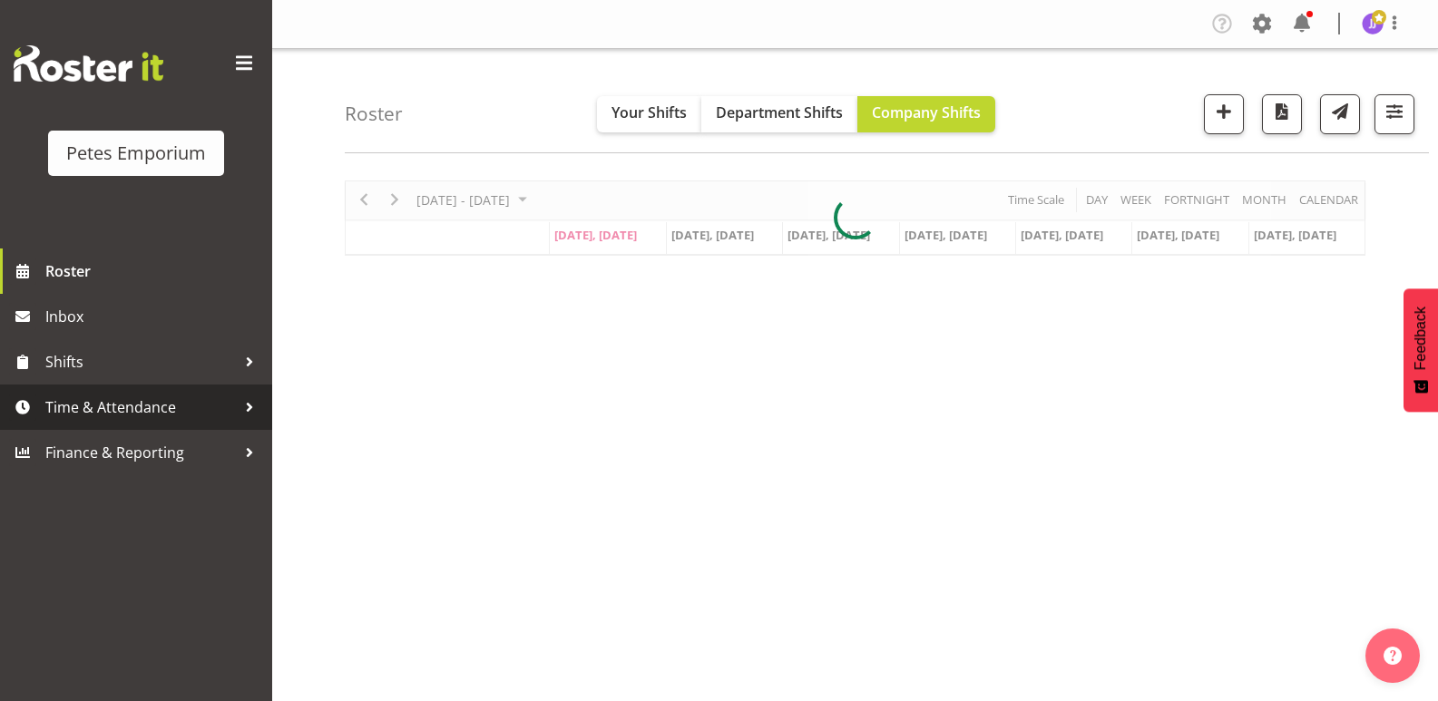
click at [159, 414] on span "Time & Attendance" at bounding box center [140, 407] width 191 height 27
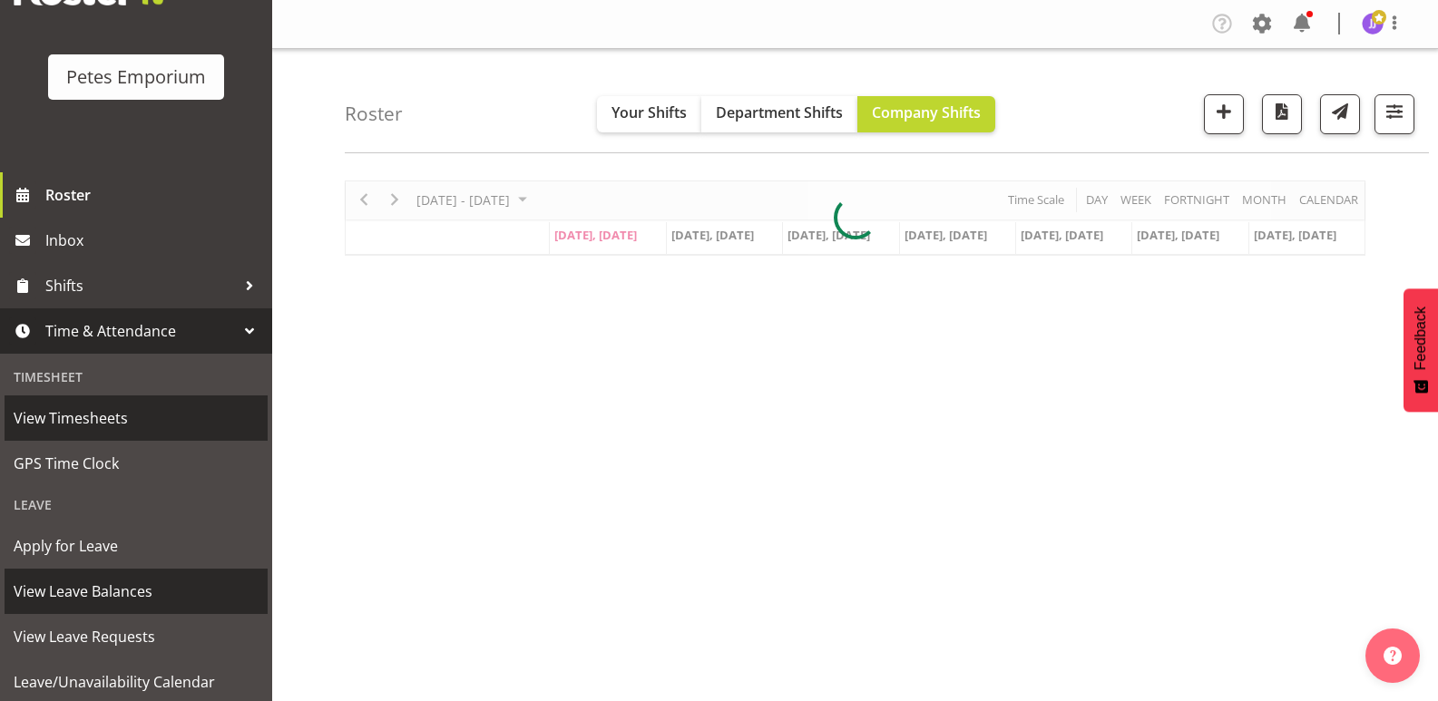
scroll to position [130, 0]
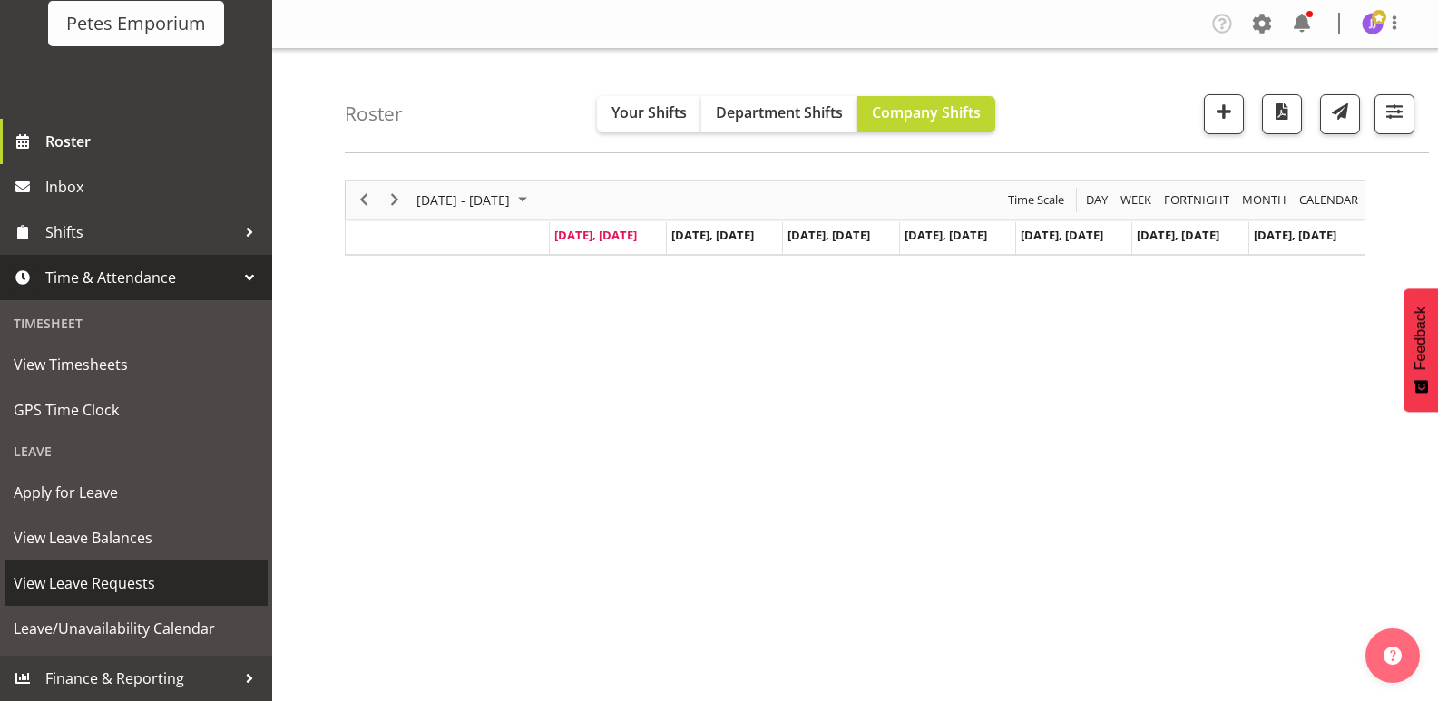
click at [133, 580] on span "View Leave Requests" at bounding box center [136, 583] width 245 height 27
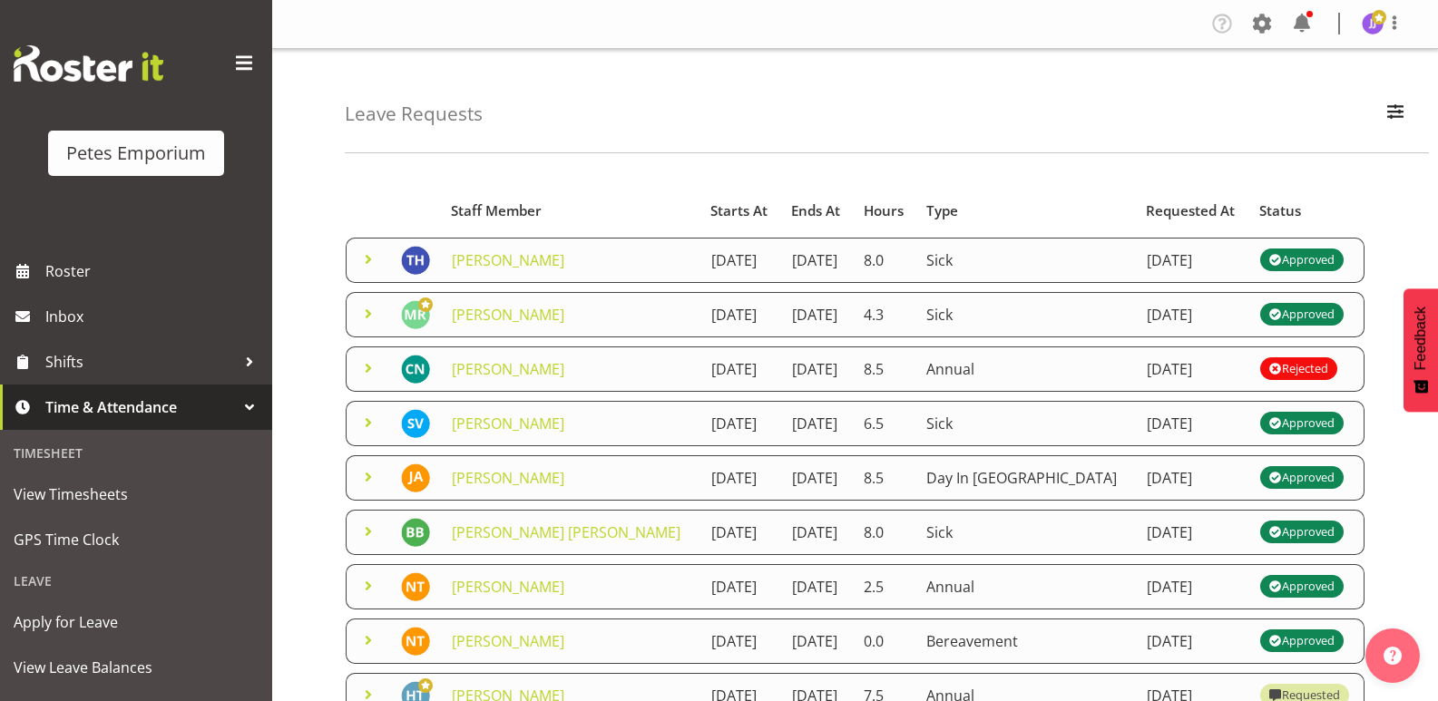
click at [368, 258] on span at bounding box center [368, 260] width 22 height 22
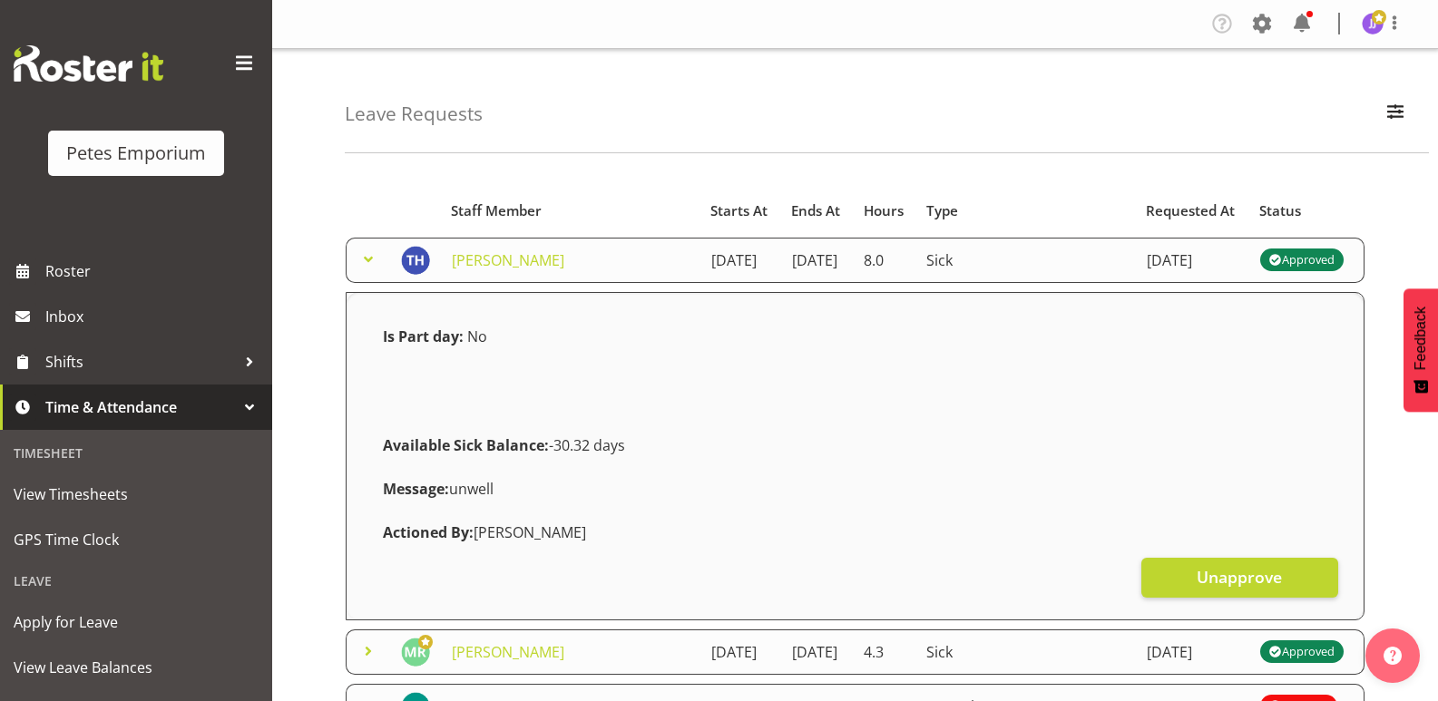
click at [368, 257] on span at bounding box center [368, 260] width 22 height 22
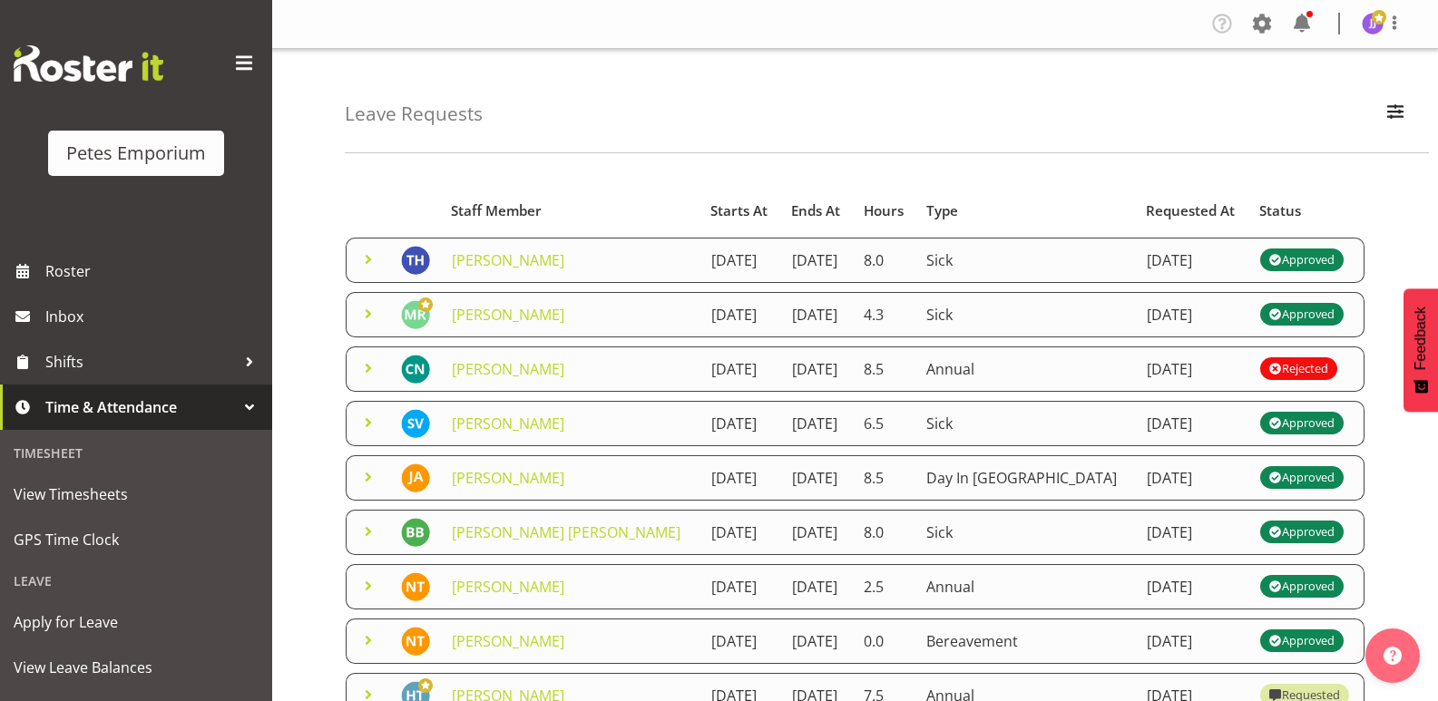
click at [363, 314] on span at bounding box center [368, 314] width 22 height 22
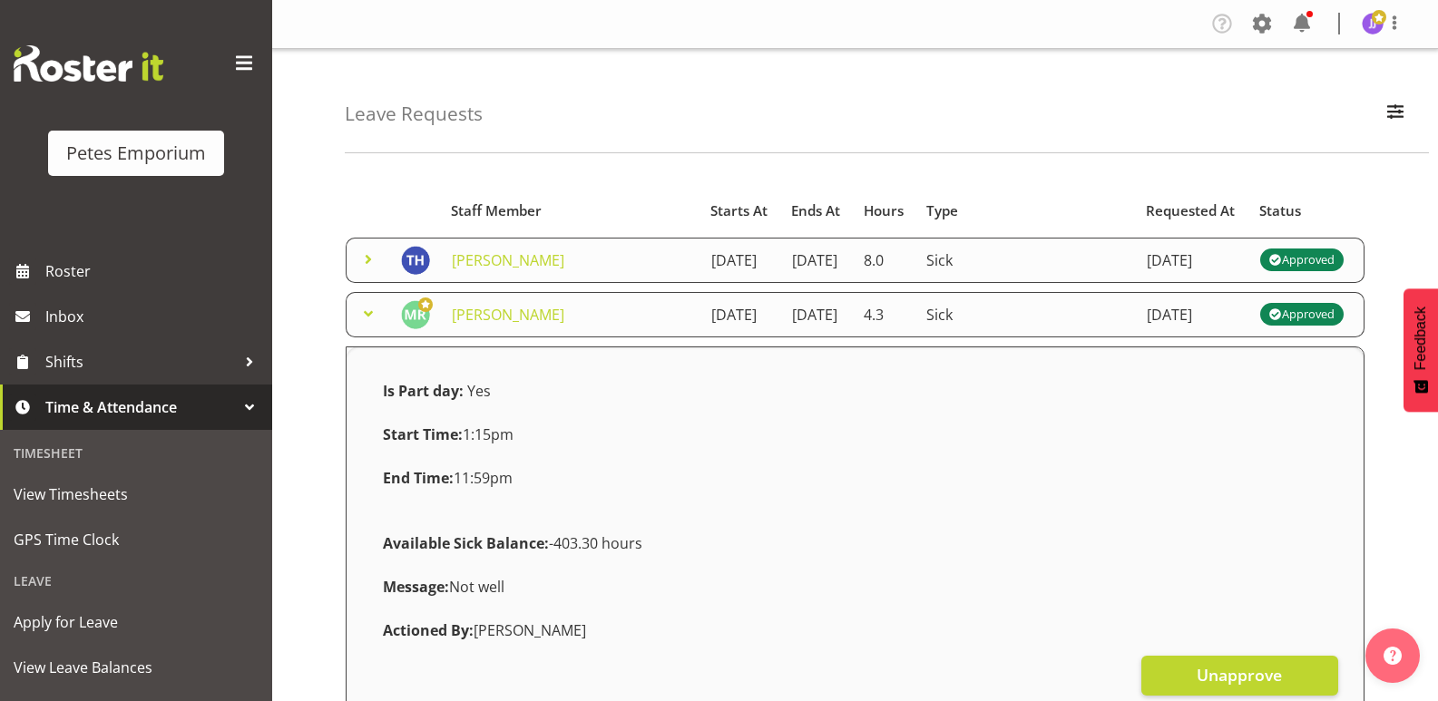
click at [363, 314] on span at bounding box center [368, 314] width 22 height 22
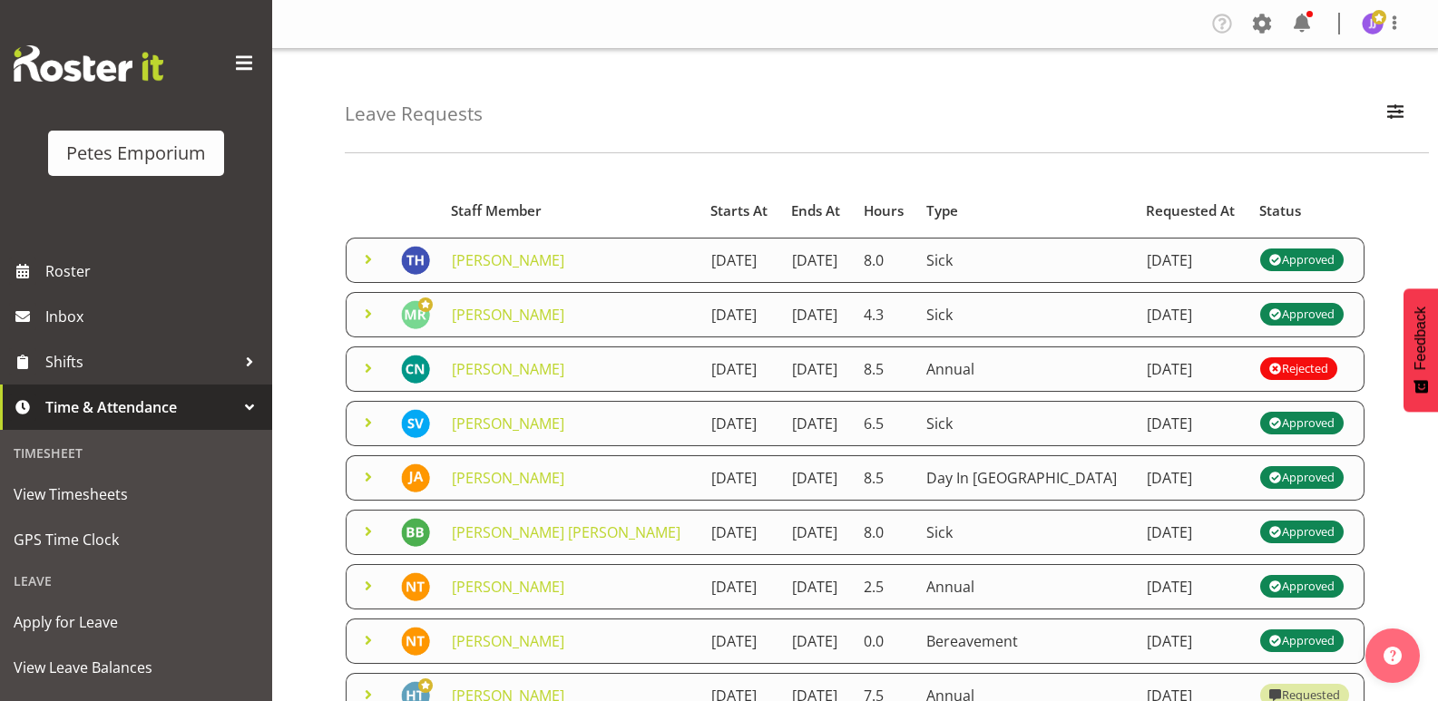
click at [369, 368] on span at bounding box center [368, 368] width 22 height 22
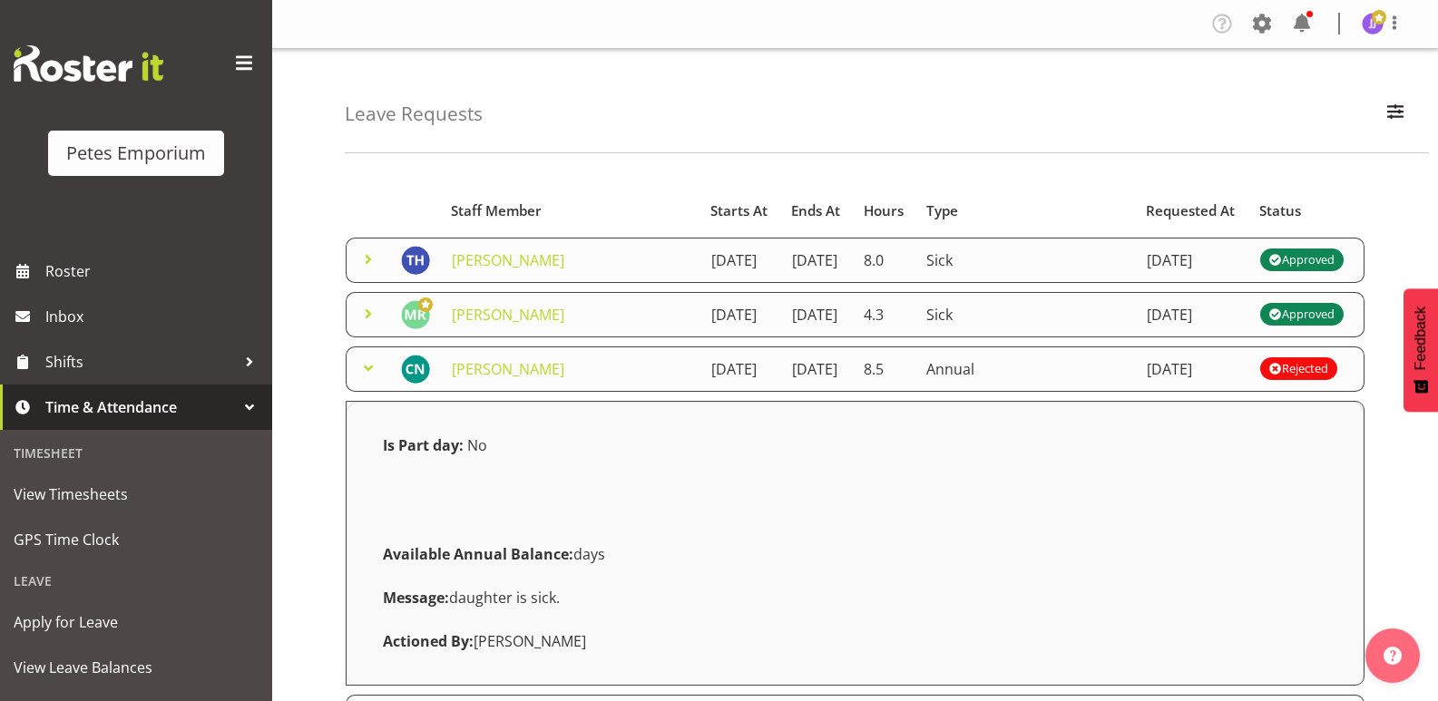
click at [369, 368] on span at bounding box center [368, 368] width 22 height 22
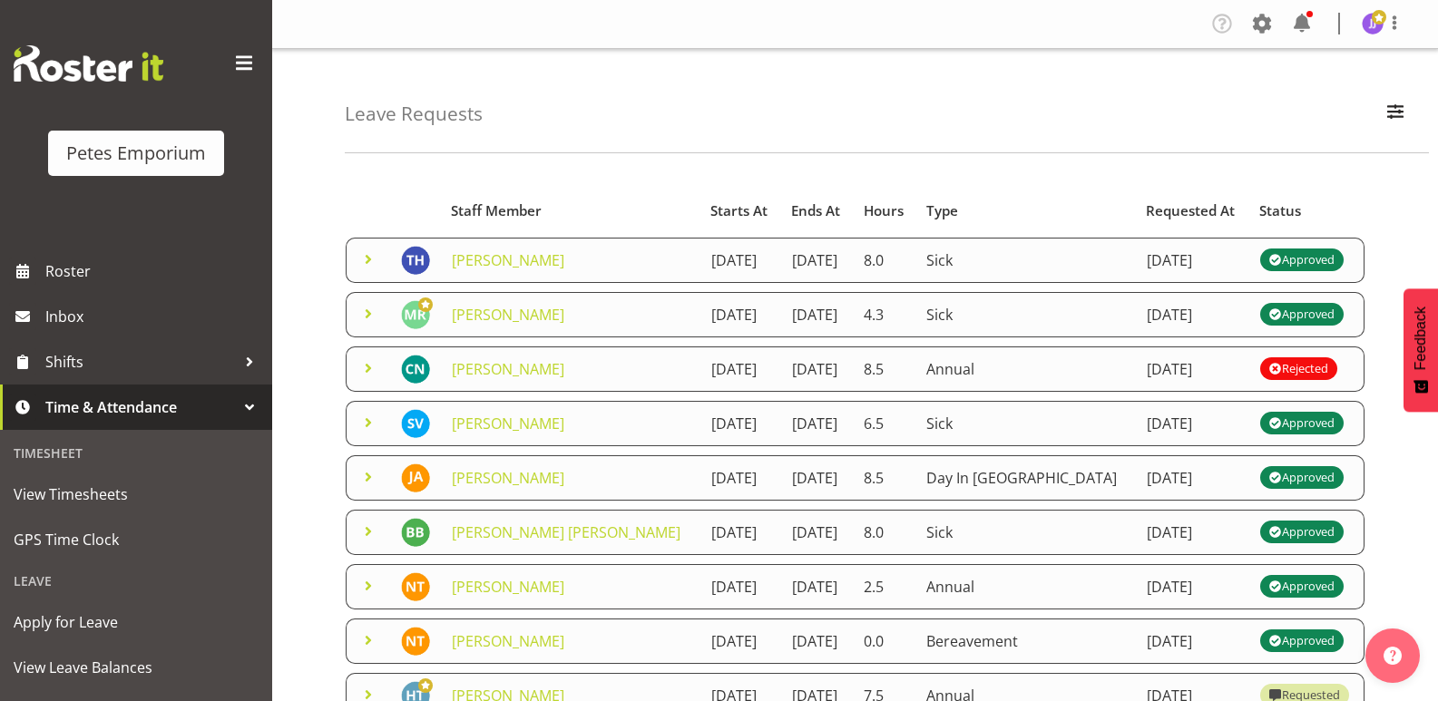
click at [317, 377] on div "Leave Requests Search Search for a particular employee Status All Approved Requ…" at bounding box center [855, 588] width 1166 height 1078
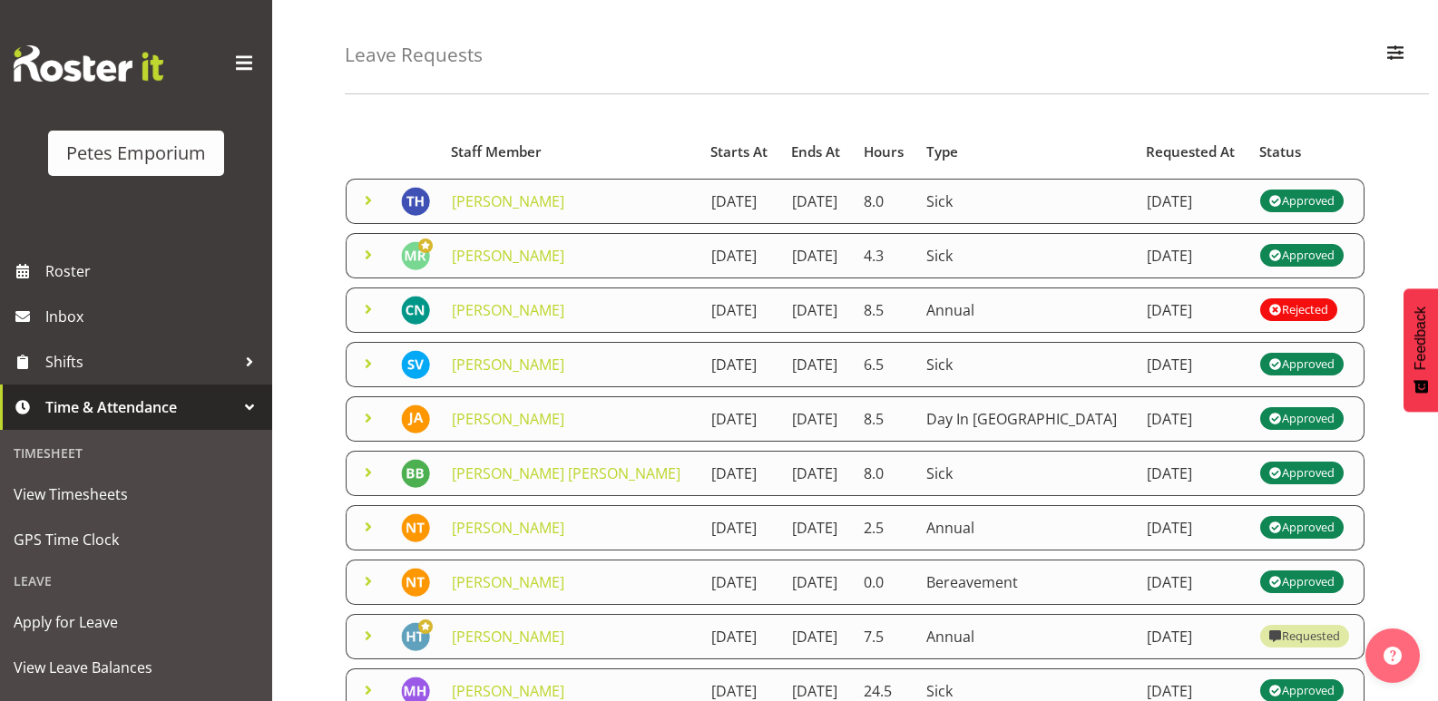
scroll to position [91, 0]
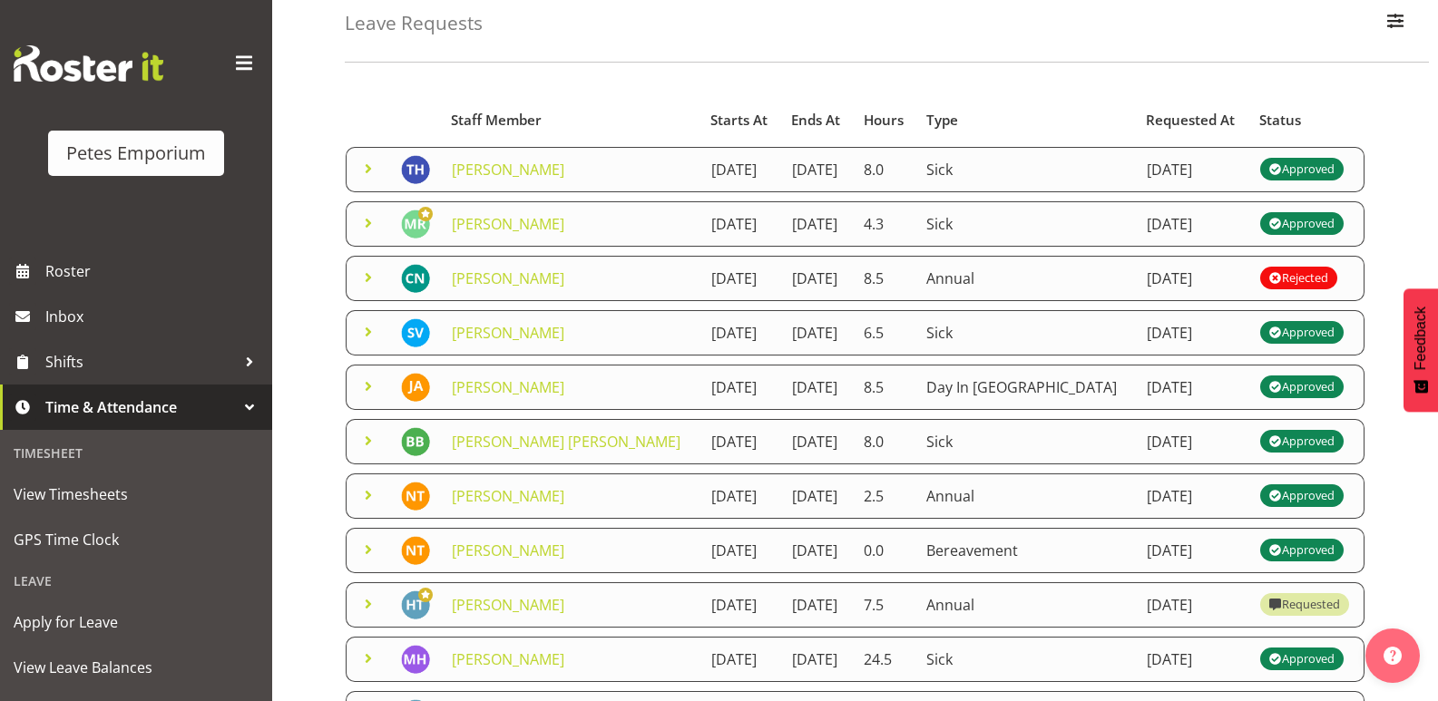
click at [366, 439] on span at bounding box center [368, 441] width 22 height 22
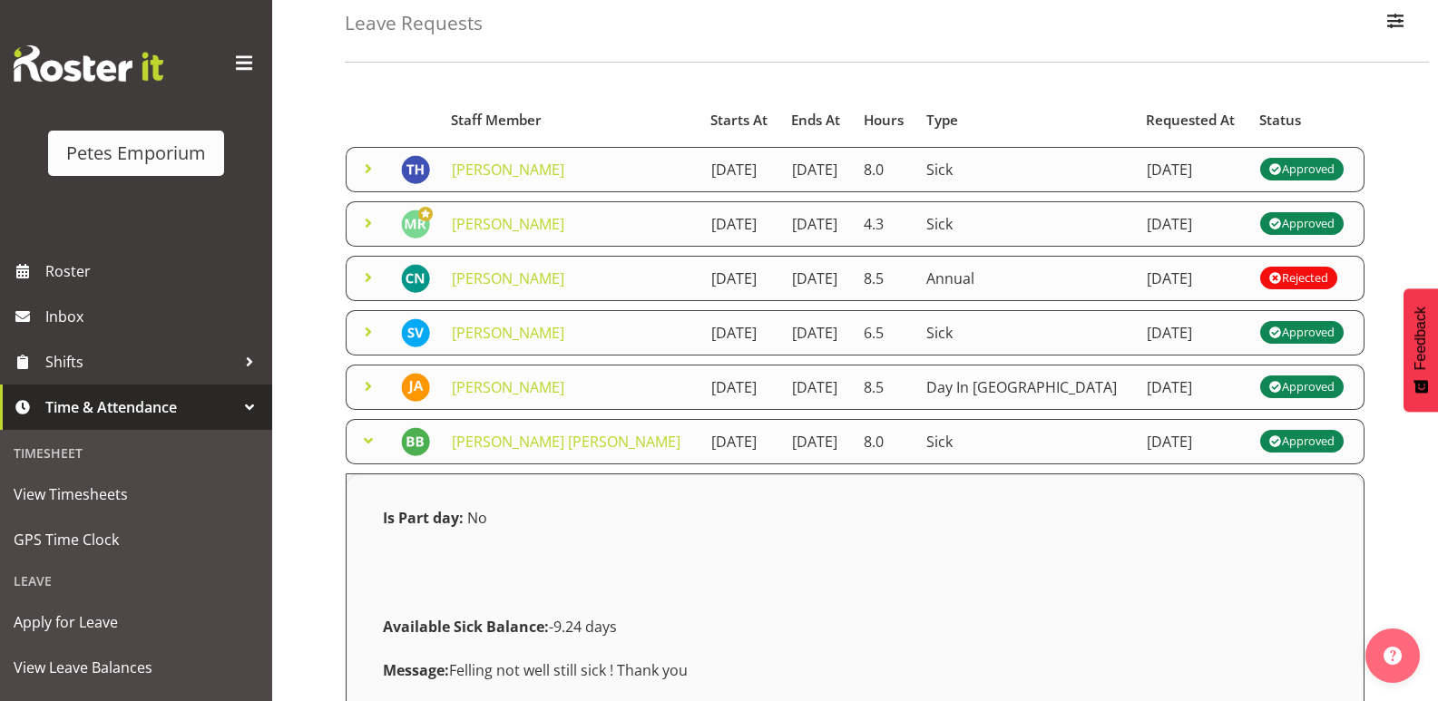
click at [366, 439] on span at bounding box center [368, 441] width 22 height 22
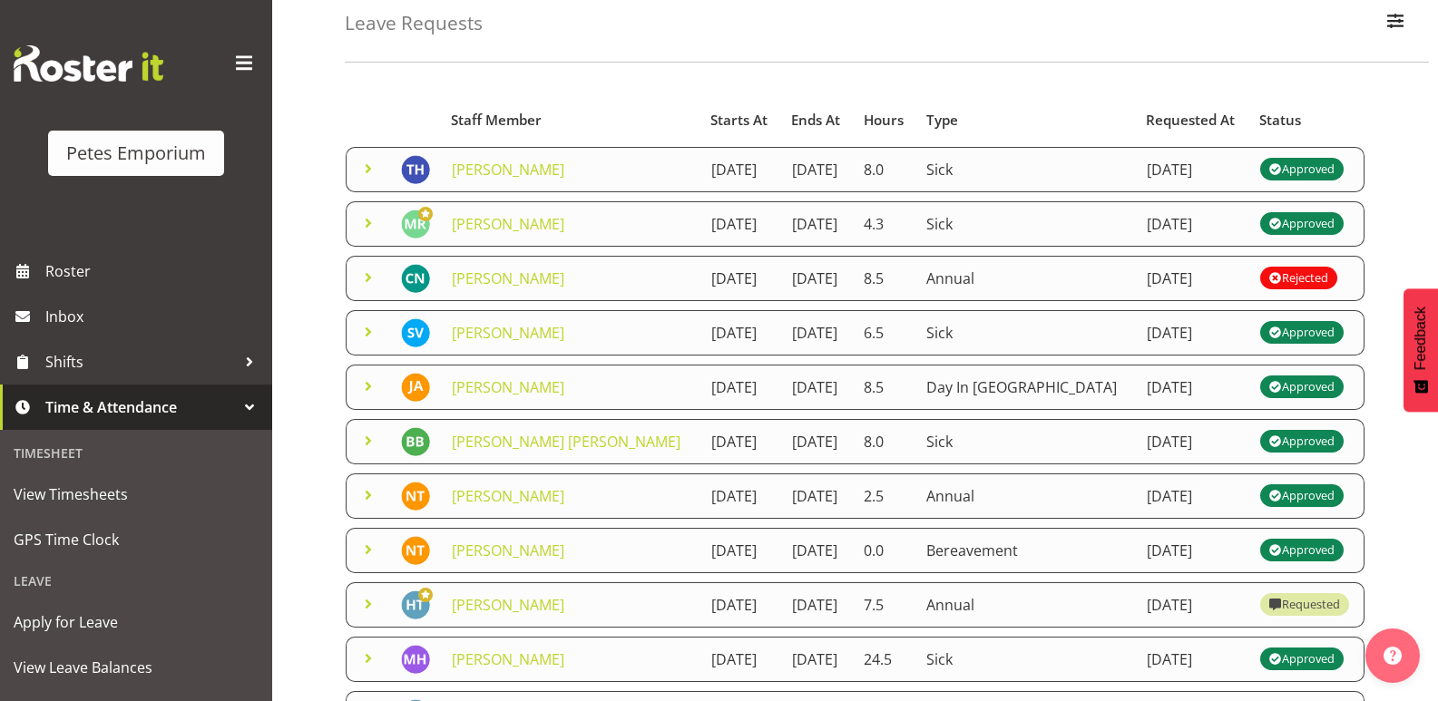
click at [369, 497] on span at bounding box center [368, 495] width 22 height 22
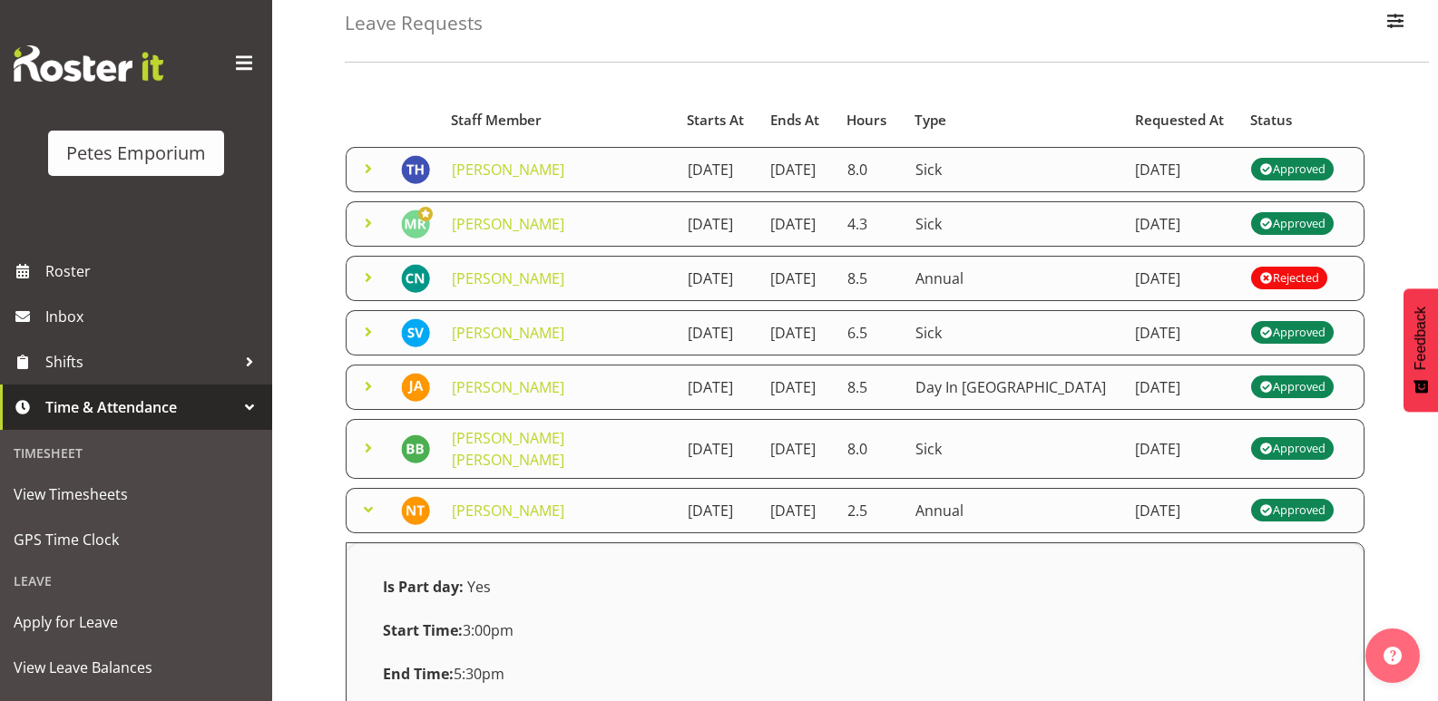
scroll to position [181, 0]
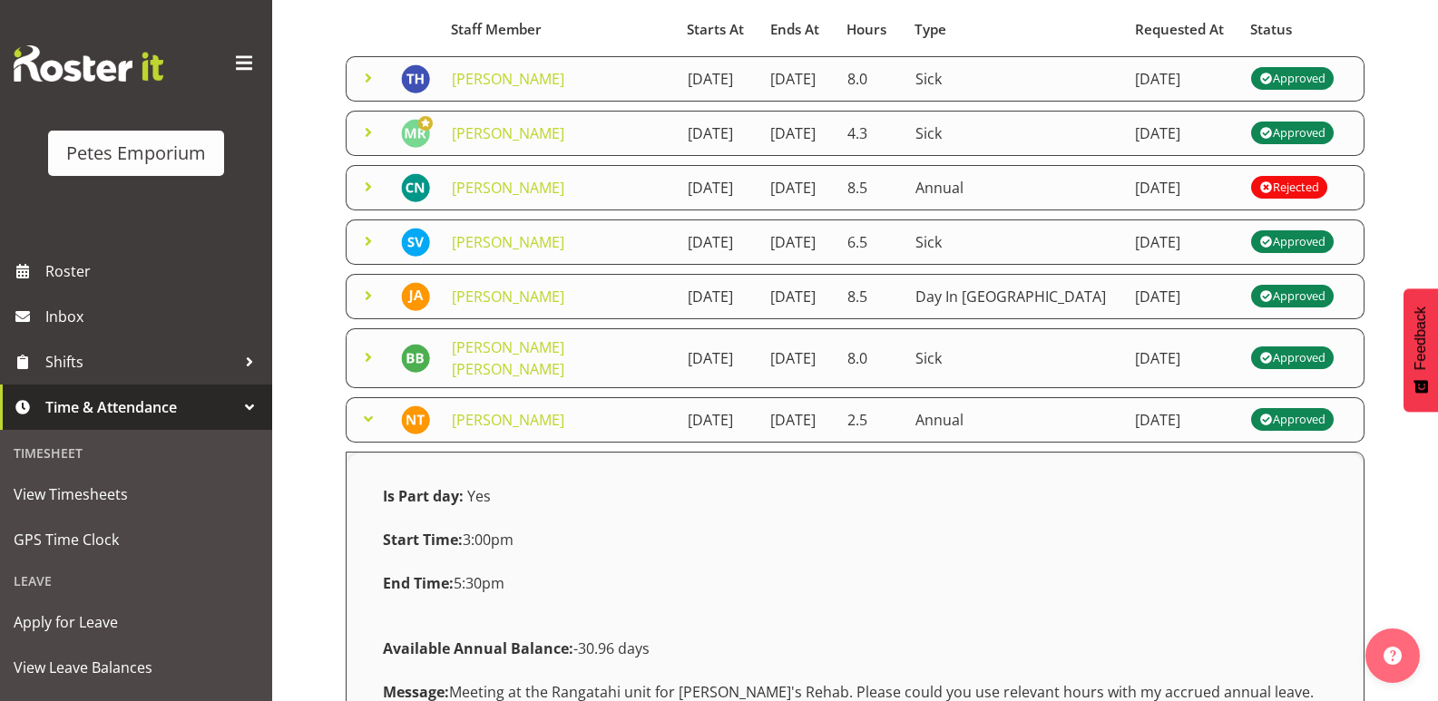
click at [366, 408] on span at bounding box center [368, 419] width 22 height 22
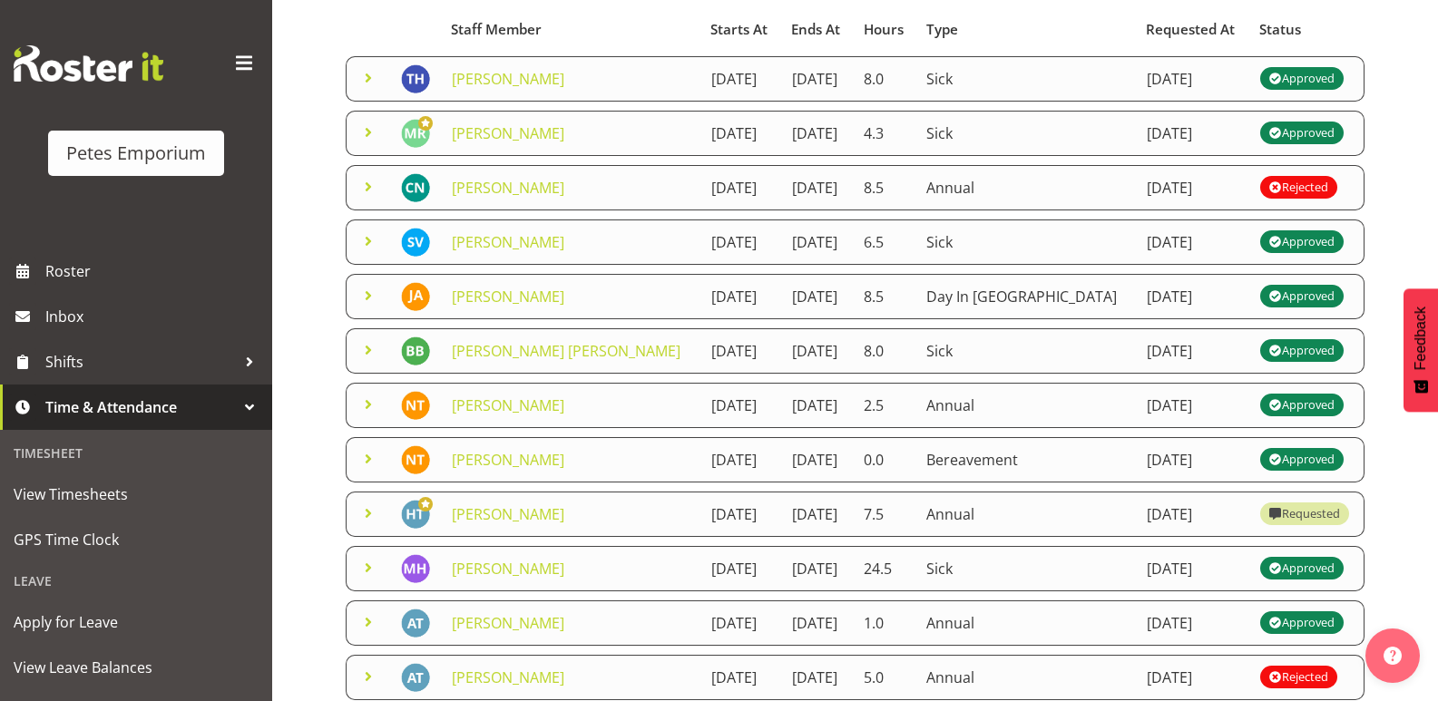
click at [366, 460] on span at bounding box center [368, 459] width 22 height 22
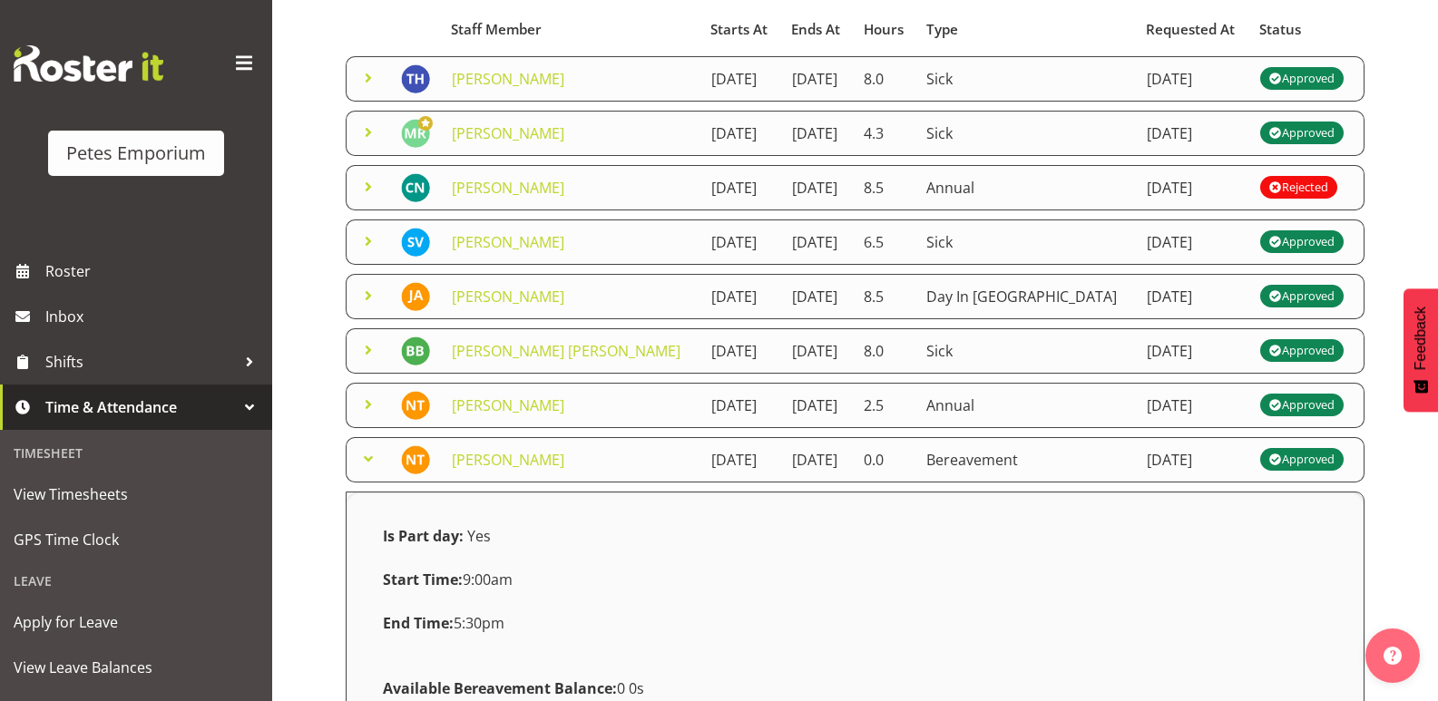
scroll to position [272, 0]
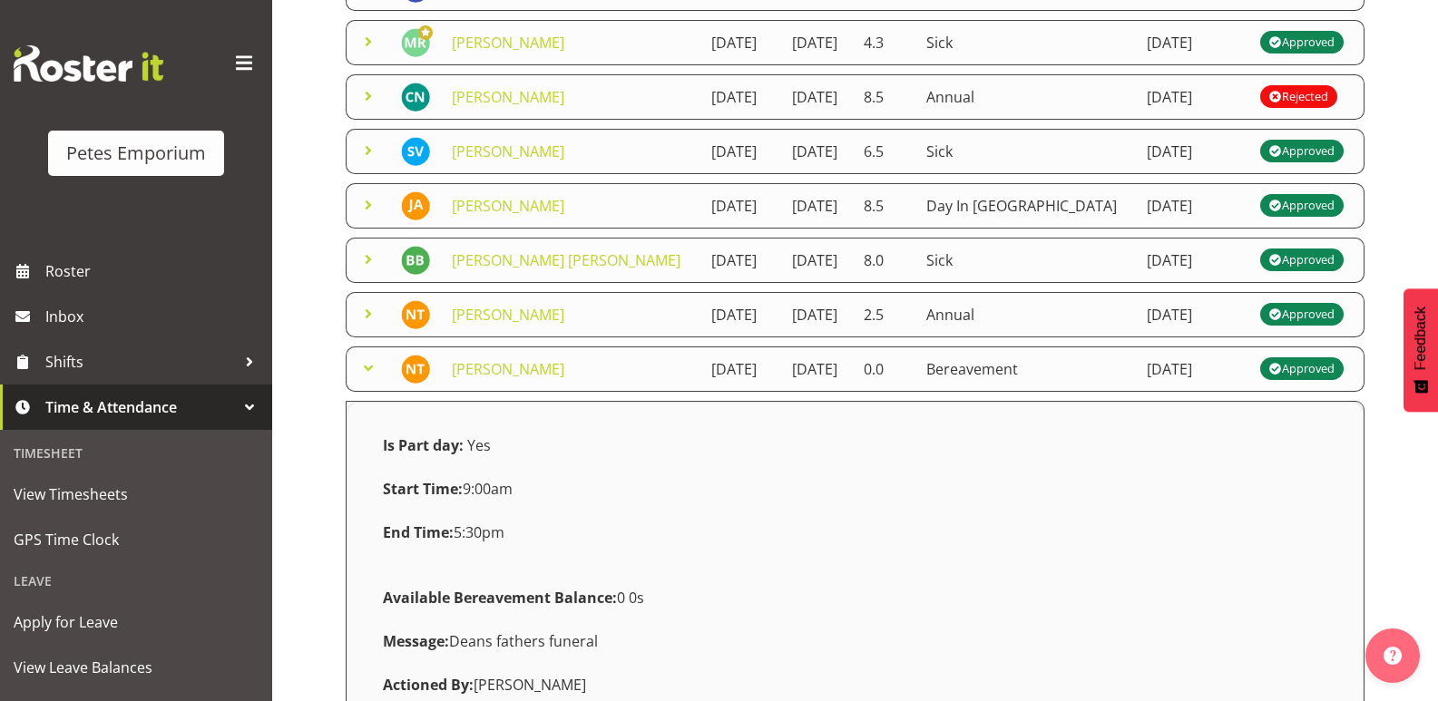
click at [367, 368] on span at bounding box center [368, 368] width 22 height 22
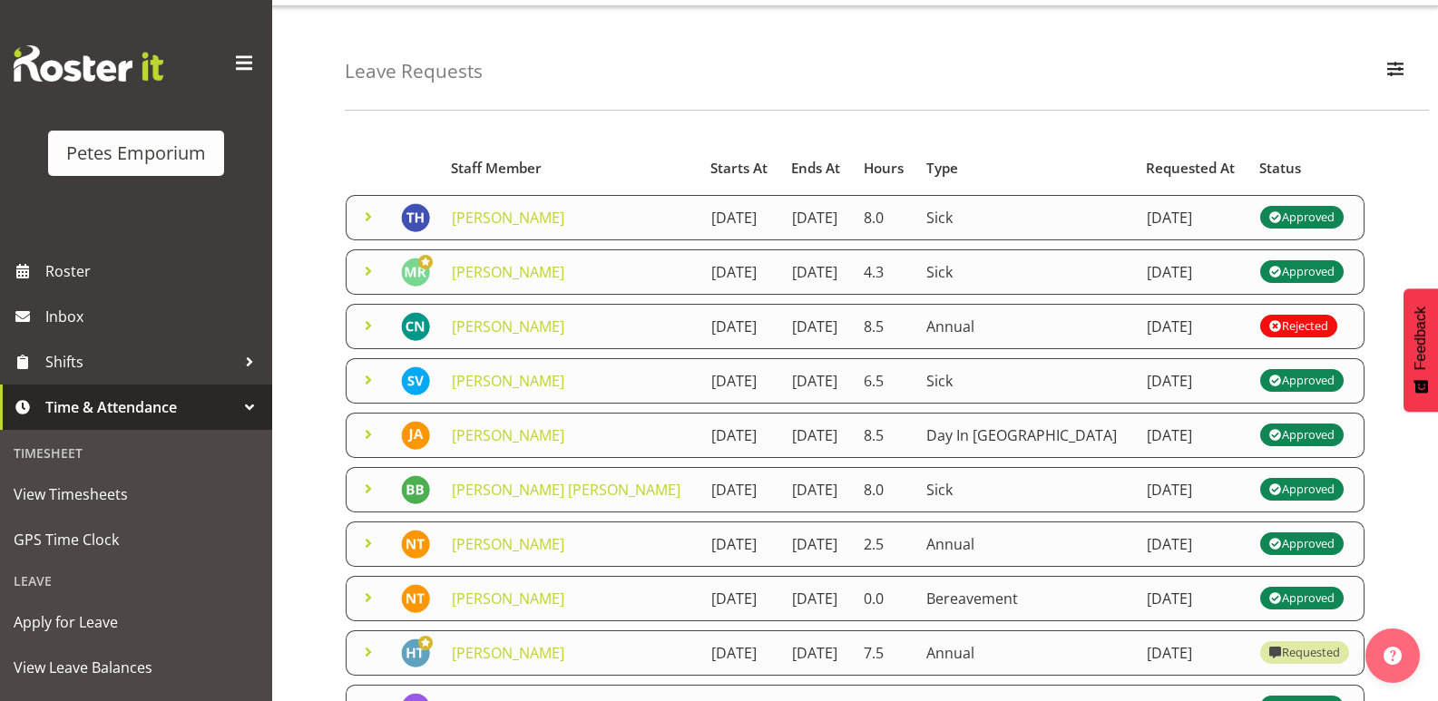
scroll to position [0, 0]
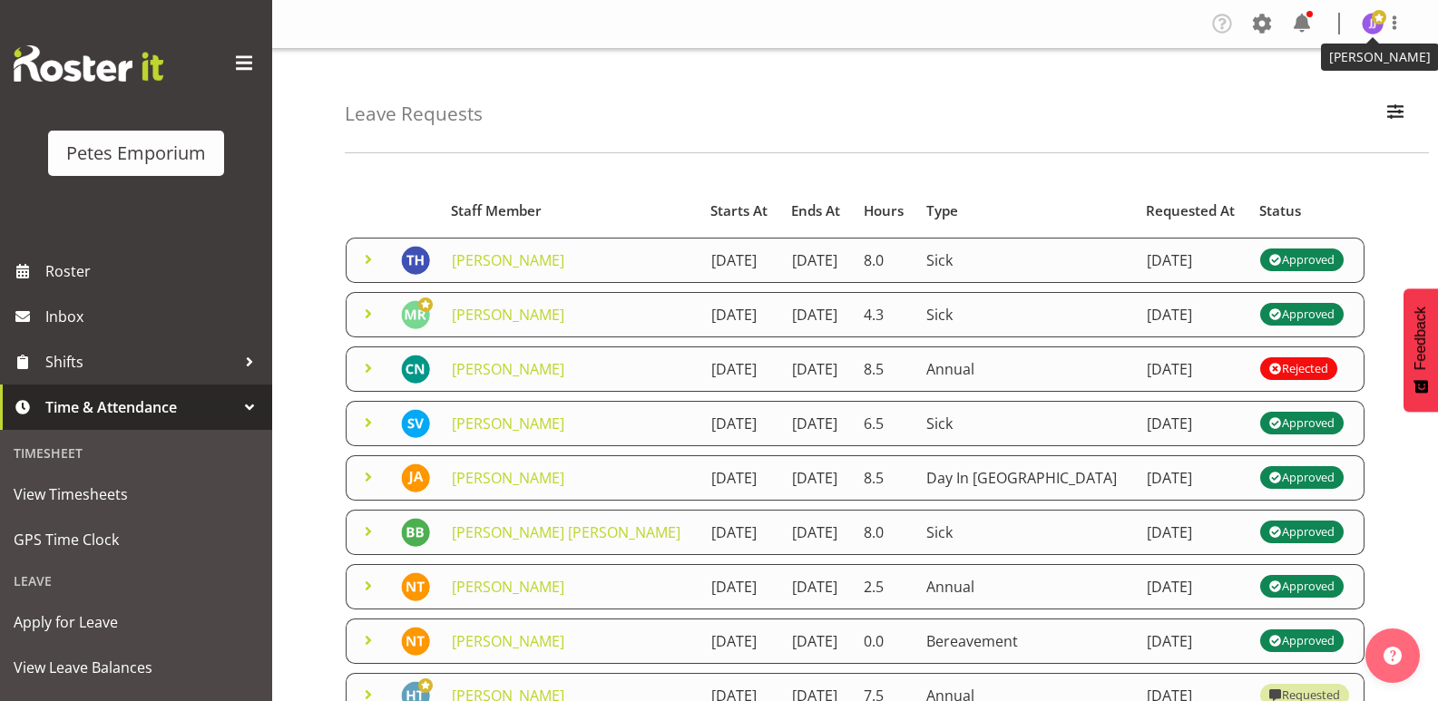
click at [1377, 22] on span at bounding box center [1379, 17] width 15 height 15
click at [1307, 94] on link "Log Out" at bounding box center [1318, 95] width 174 height 33
